Goal: Information Seeking & Learning: Find specific fact

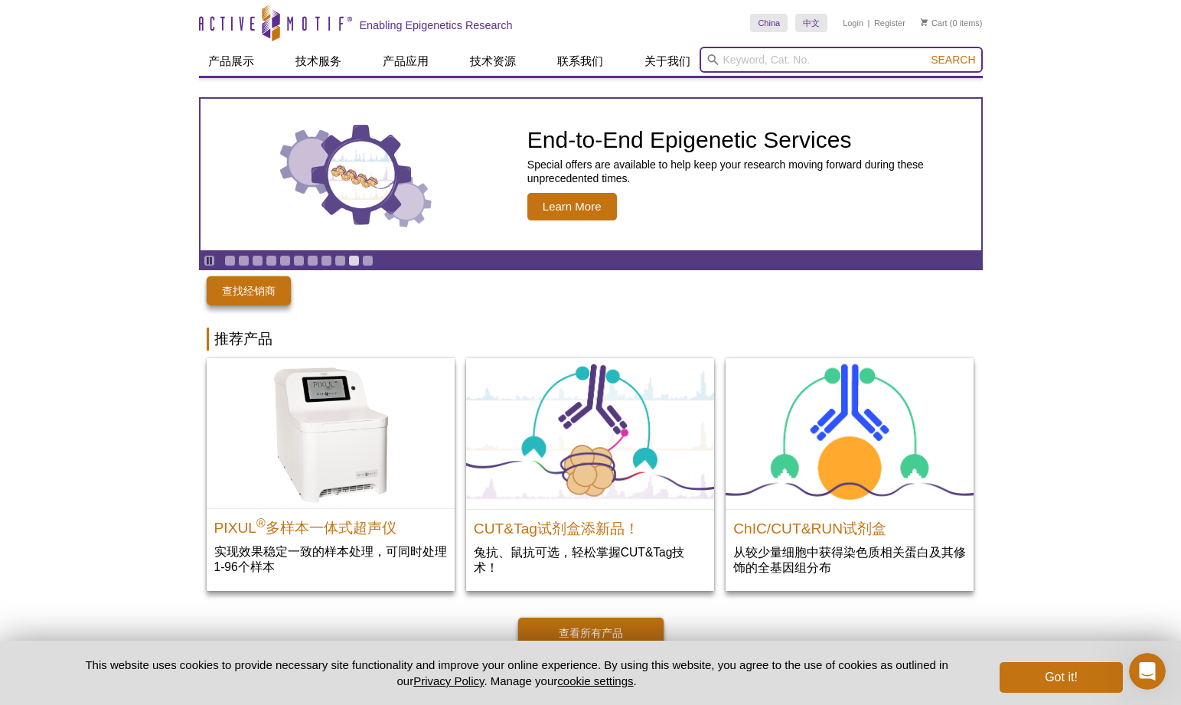
click at [733, 60] on input "search" at bounding box center [840, 60] width 283 height 26
paste input "clone 33D3"
type input "clone 33D3"
click at [926, 53] on button "Search" at bounding box center [953, 60] width 54 height 14
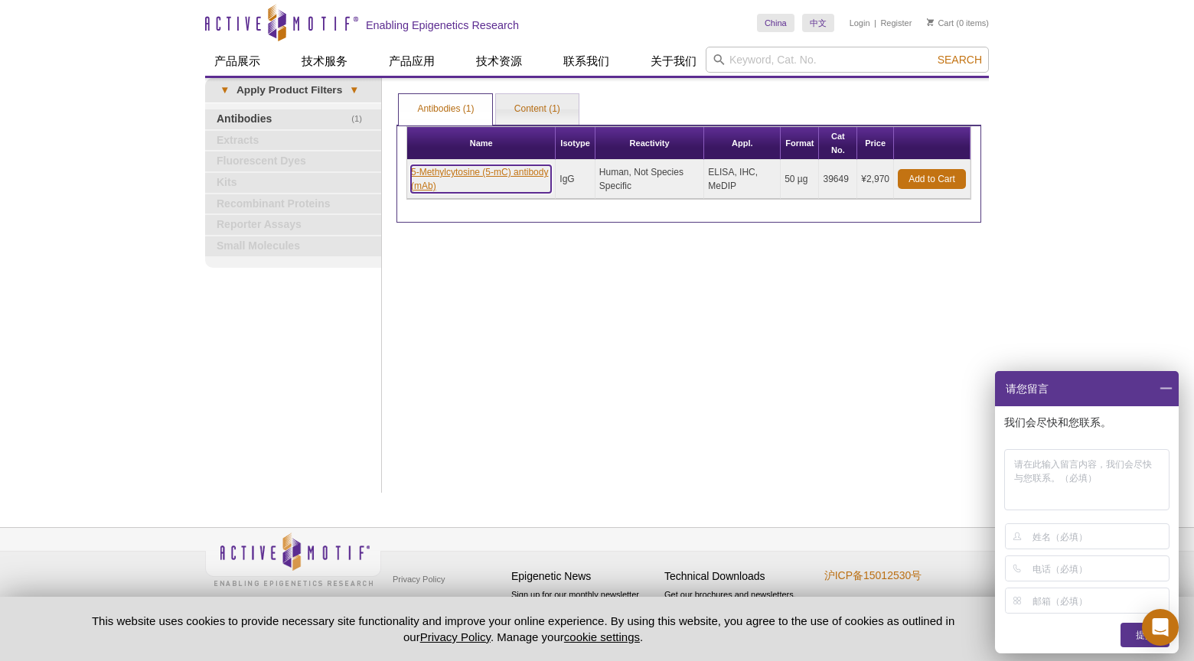
click at [471, 174] on link "5-Methylcytosine (5-mC) antibody (mAb)" at bounding box center [481, 179] width 140 height 28
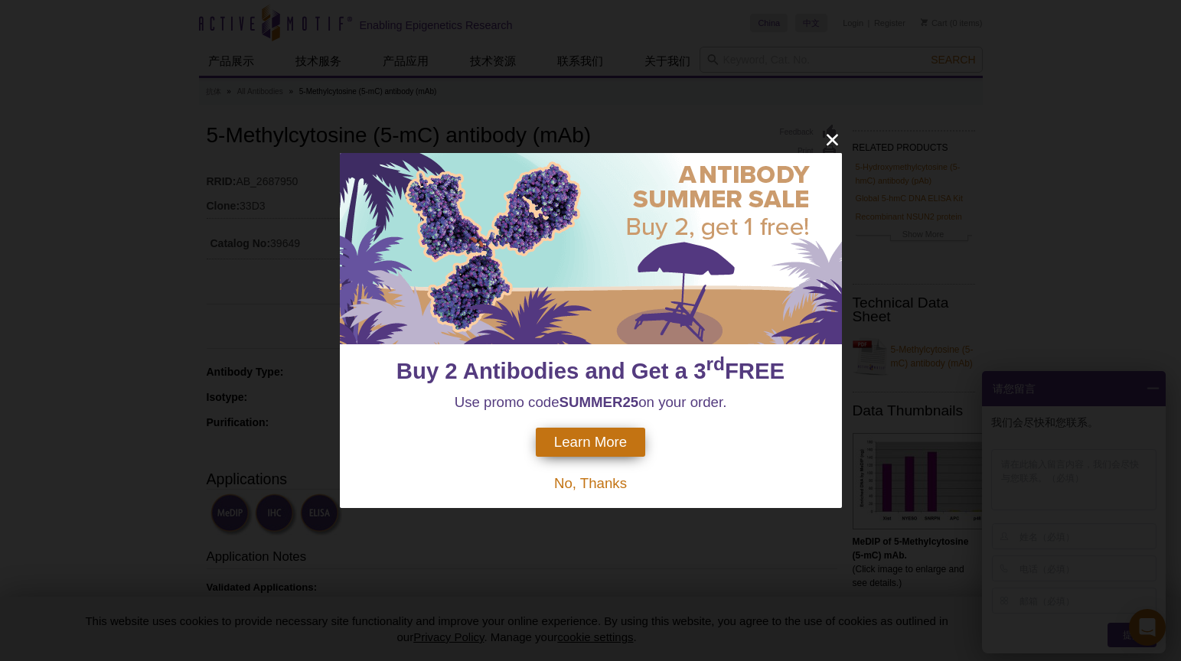
click at [596, 484] on span "No, Thanks" at bounding box center [590, 483] width 73 height 16
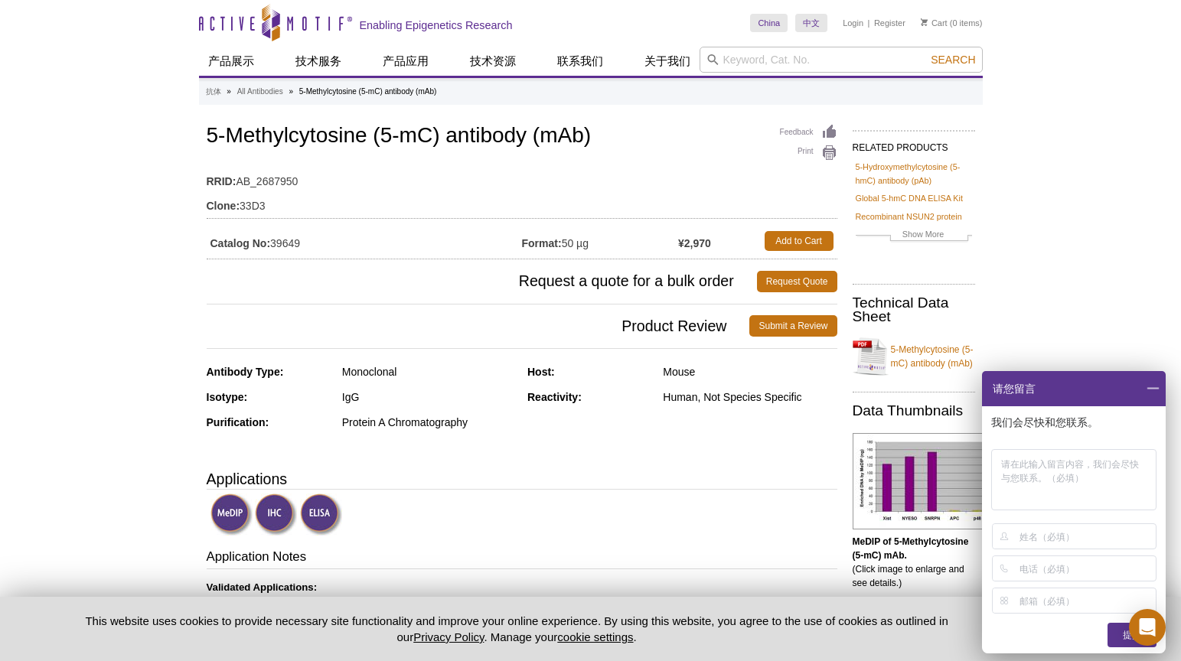
click at [1149, 391] on span at bounding box center [1153, 388] width 26 height 35
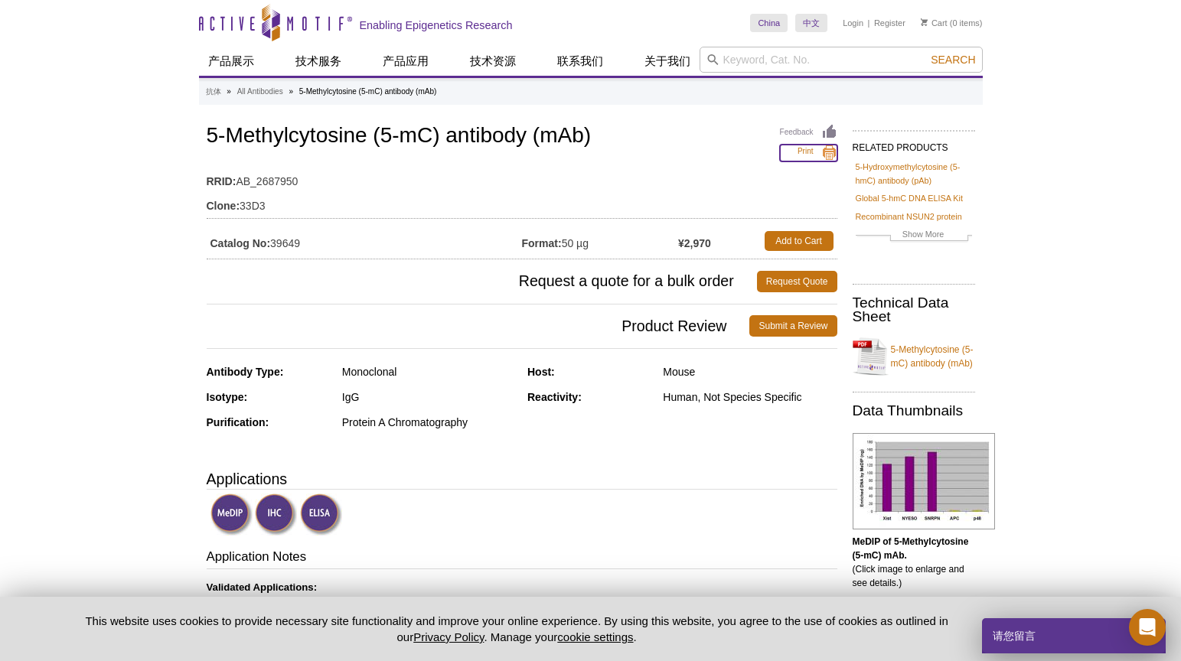
click at [830, 151] on link "Print" at bounding box center [808, 153] width 57 height 17
